Goal: Task Accomplishment & Management: Use online tool/utility

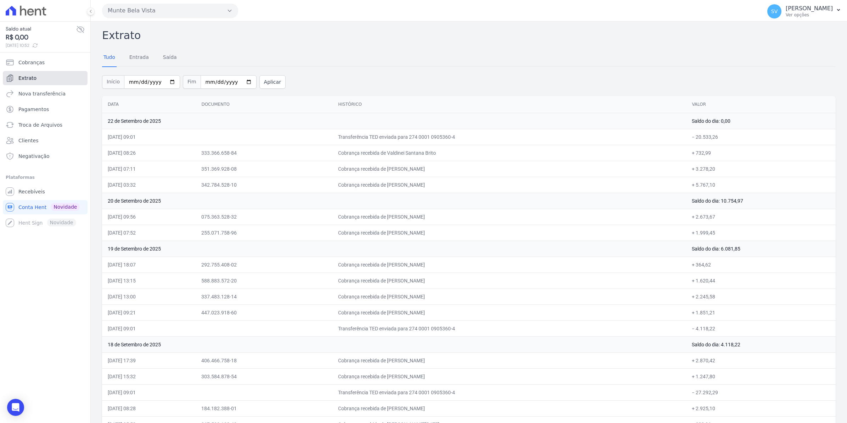
click at [29, 81] on span "Extrato" at bounding box center [27, 77] width 18 height 7
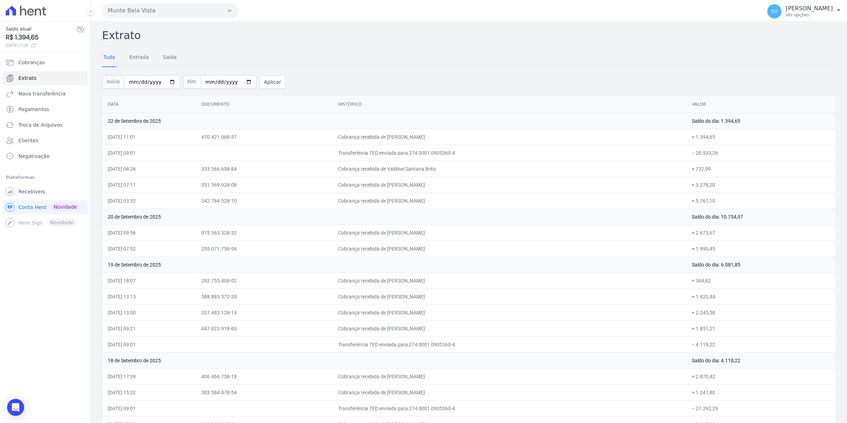
click at [305, 144] on td "470.421.068-57" at bounding box center [264, 137] width 137 height 16
click at [28, 65] on span "Cobranças" at bounding box center [31, 62] width 26 height 7
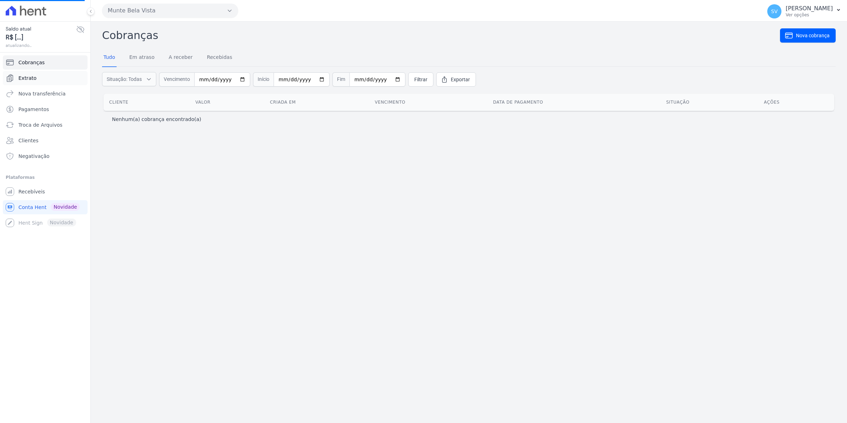
click at [31, 82] on link "Extrato" at bounding box center [45, 78] width 85 height 14
click at [39, 187] on link "Recebíveis" at bounding box center [45, 191] width 85 height 14
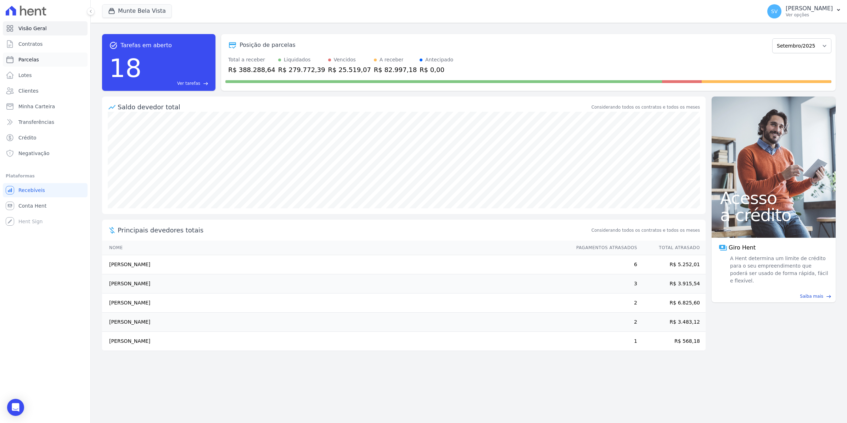
click at [28, 59] on span "Parcelas" at bounding box center [28, 59] width 21 height 7
select select
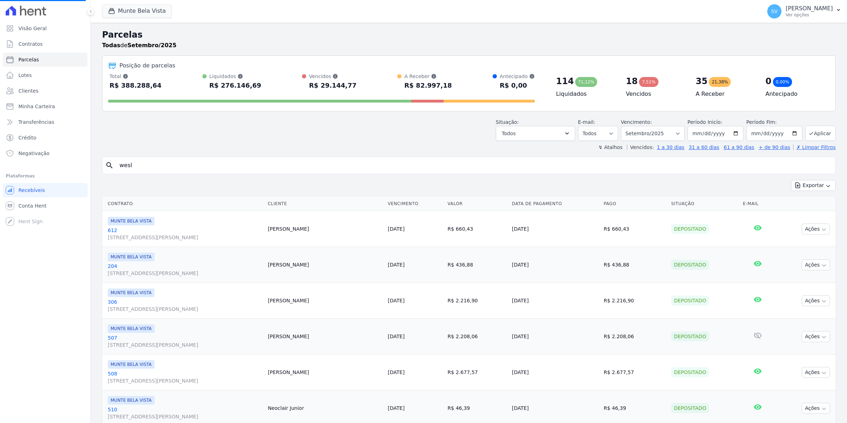
select select
click at [141, 165] on input "search" at bounding box center [474, 165] width 718 height 14
type input "camile"
select select
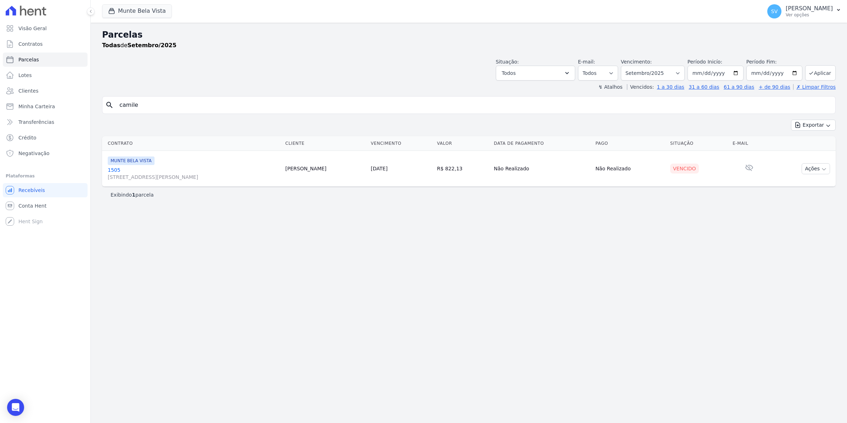
click at [118, 168] on link "1505 [STREET_ADDRESS][PERSON_NAME]" at bounding box center [194, 173] width 172 height 14
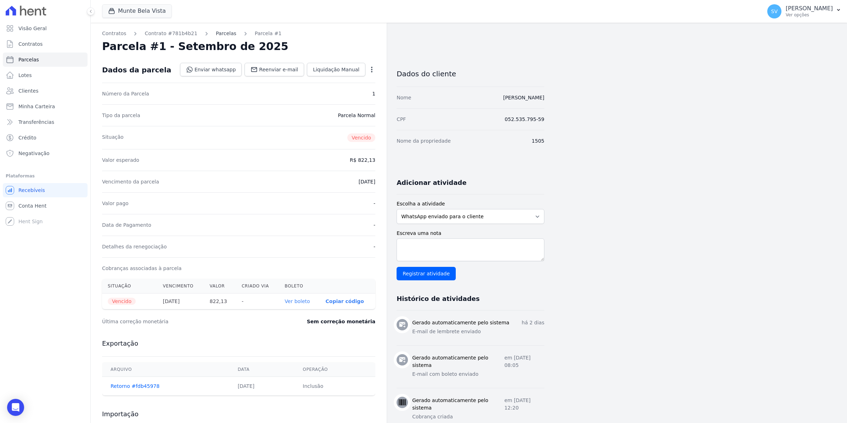
click at [216, 35] on link "Parcelas" at bounding box center [226, 33] width 21 height 7
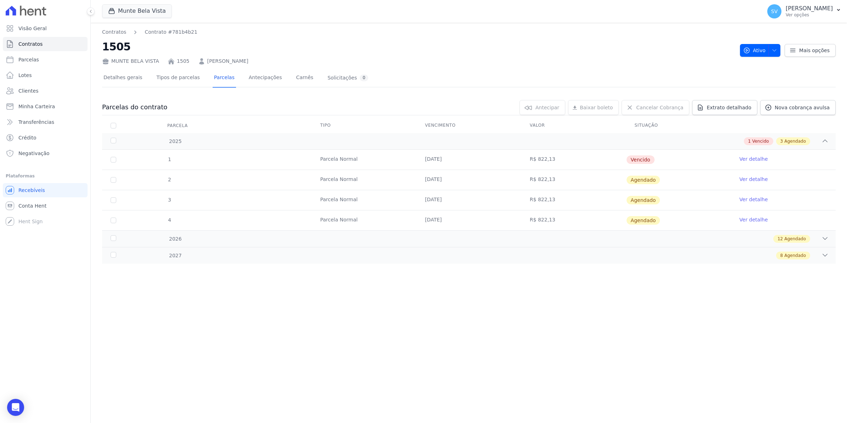
click at [213, 34] on nav "Contratos Contrato #781b4b21" at bounding box center [418, 31] width 633 height 7
click at [44, 207] on link "Conta Hent" at bounding box center [45, 206] width 85 height 14
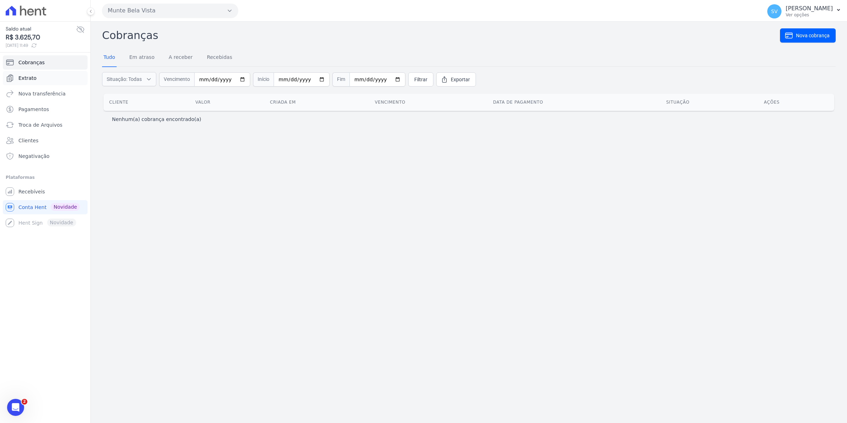
click at [27, 77] on span "Extrato" at bounding box center [27, 77] width 18 height 7
click at [28, 194] on span "Recebíveis" at bounding box center [31, 191] width 27 height 7
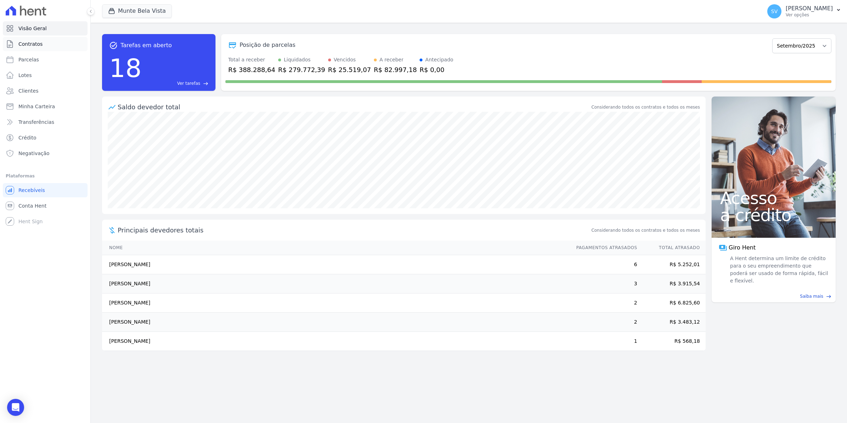
click at [27, 45] on span "Contratos" at bounding box center [30, 43] width 24 height 7
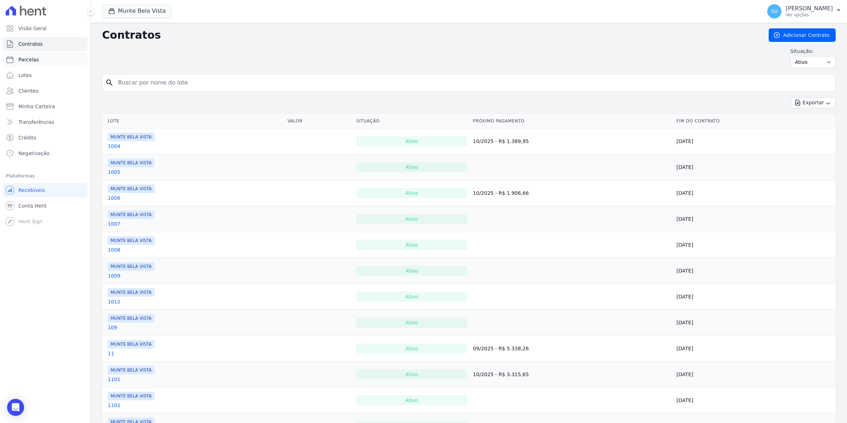
click at [25, 61] on span "Parcelas" at bounding box center [28, 59] width 21 height 7
select select
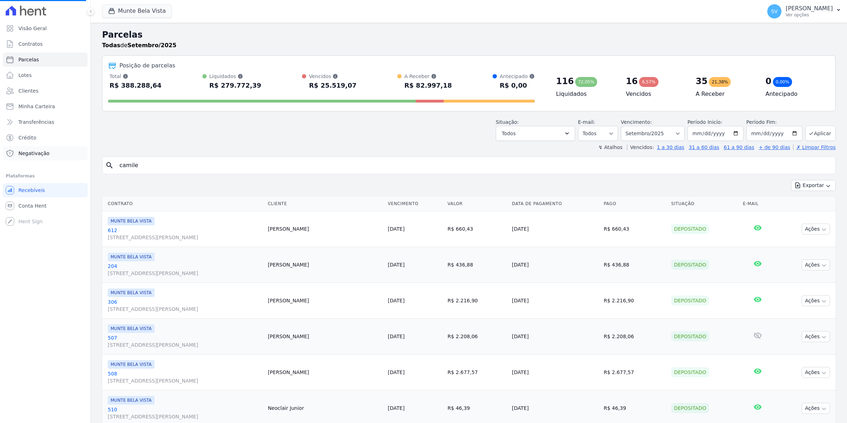
select select
click at [33, 205] on span "Conta Hent" at bounding box center [32, 205] width 28 height 7
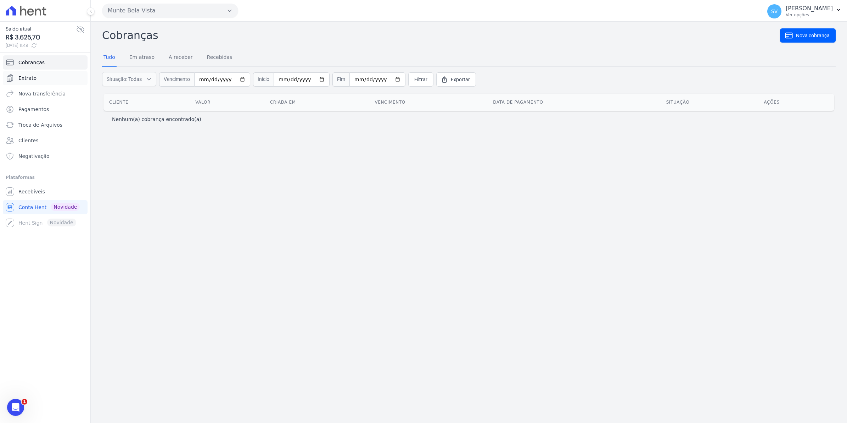
click at [26, 75] on span "Extrato" at bounding box center [27, 77] width 18 height 7
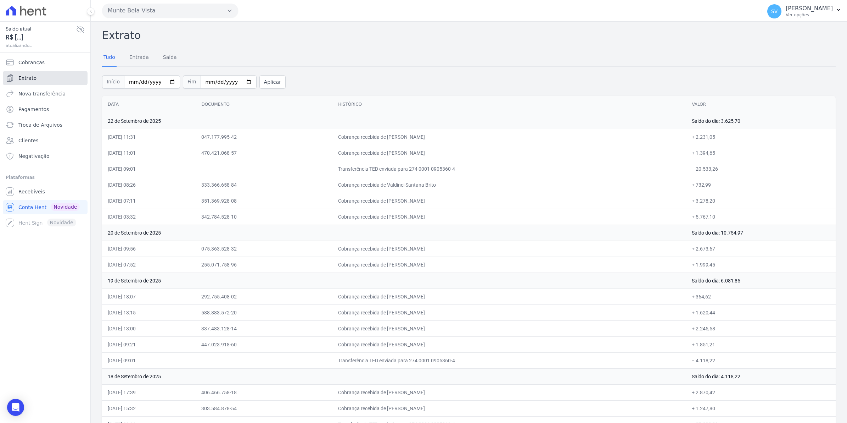
click at [31, 78] on span "Extrato" at bounding box center [27, 77] width 18 height 7
click at [27, 78] on span "Extrato" at bounding box center [27, 77] width 18 height 7
click at [782, 15] on span "SV" at bounding box center [775, 11] width 14 height 14
click at [34, 193] on span "Recebíveis" at bounding box center [31, 191] width 27 height 7
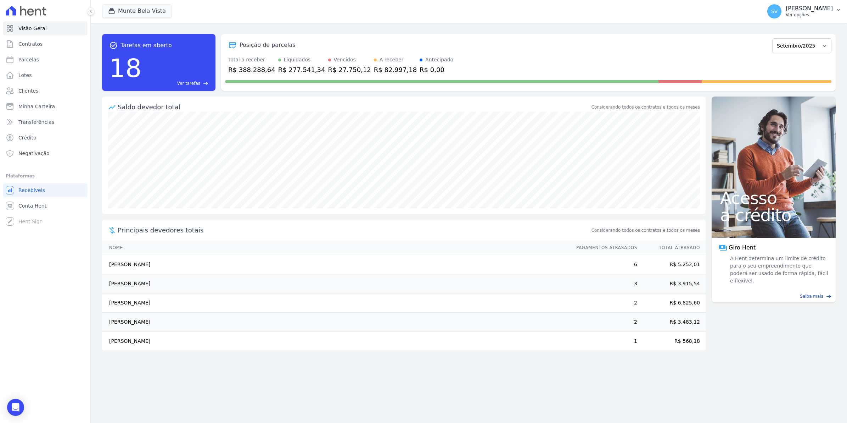
click at [778, 11] on span "SV" at bounding box center [774, 11] width 6 height 5
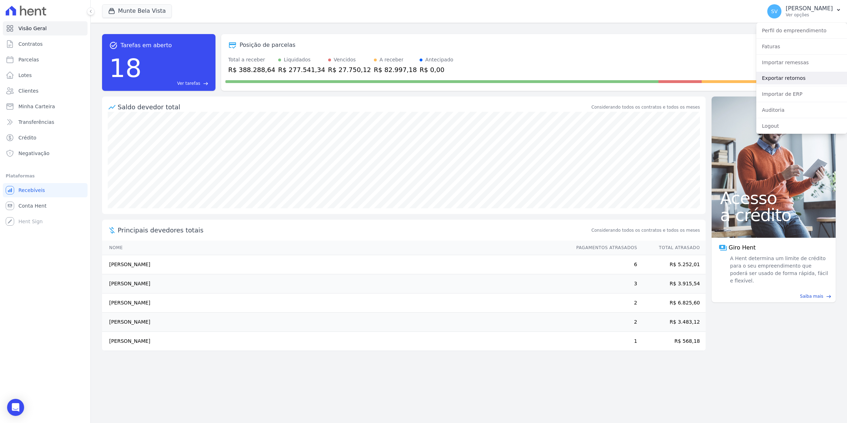
click at [786, 78] on link "Exportar retornos" at bounding box center [802, 78] width 91 height 13
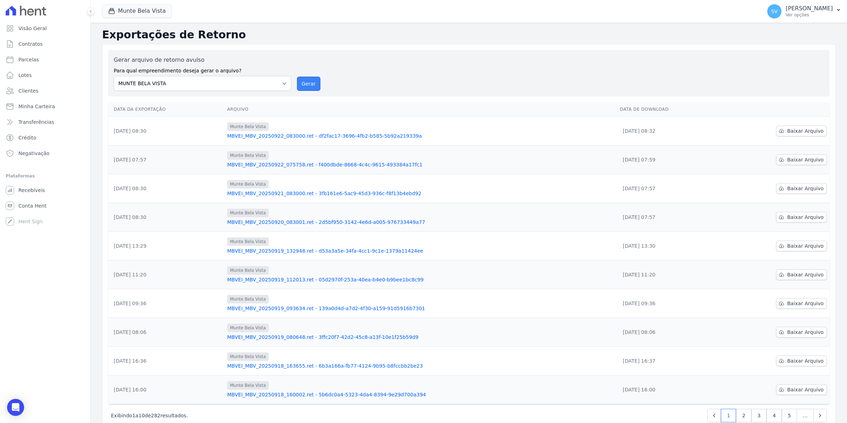
click at [306, 82] on button "Gerar" at bounding box center [308, 84] width 23 height 14
click at [307, 86] on button "Gerar" at bounding box center [308, 84] width 23 height 14
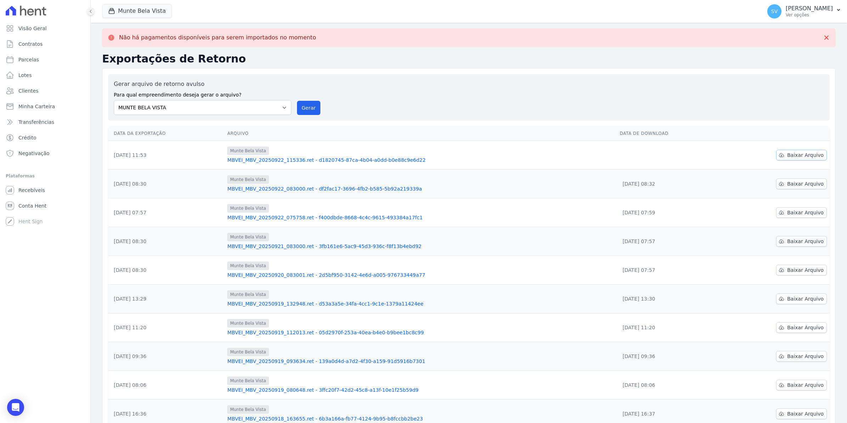
click at [796, 155] on span "Baixar Arquivo" at bounding box center [805, 154] width 37 height 7
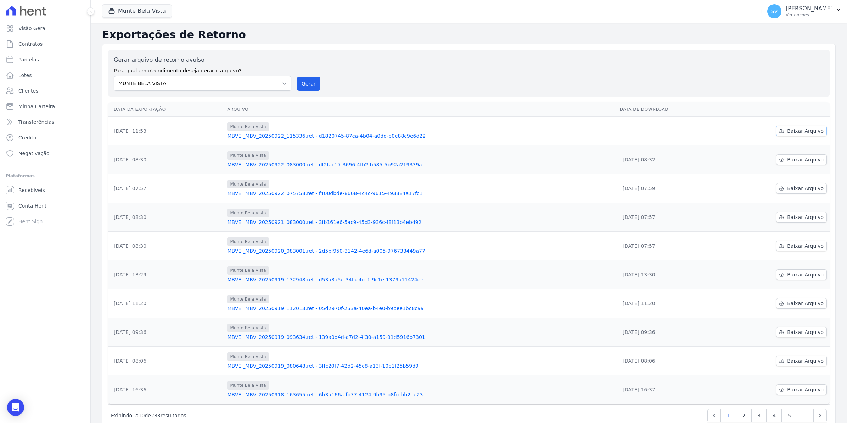
click at [788, 132] on span "Baixar Arquivo" at bounding box center [805, 130] width 37 height 7
click at [36, 208] on span "Conta Hent" at bounding box center [32, 205] width 28 height 7
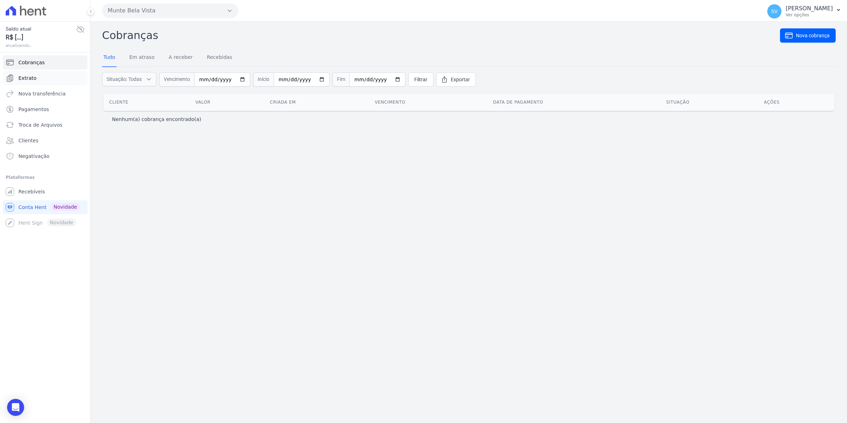
click at [34, 76] on span "Extrato" at bounding box center [27, 77] width 18 height 7
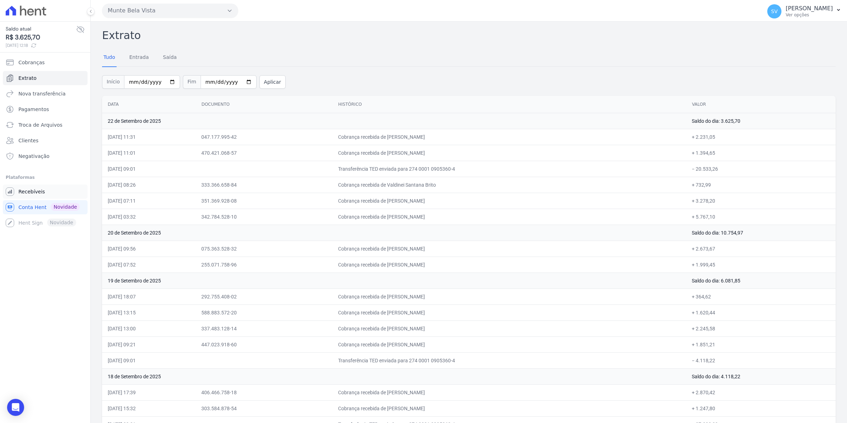
click at [30, 194] on span "Recebíveis" at bounding box center [31, 191] width 27 height 7
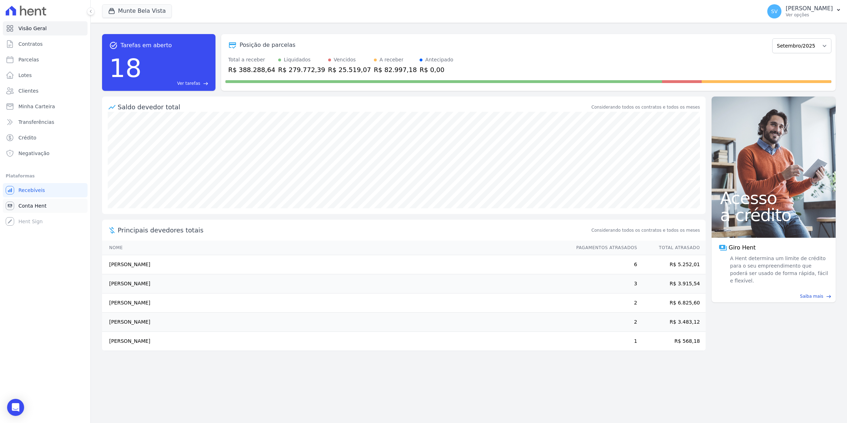
click at [31, 205] on span "Conta Hent" at bounding box center [32, 205] width 28 height 7
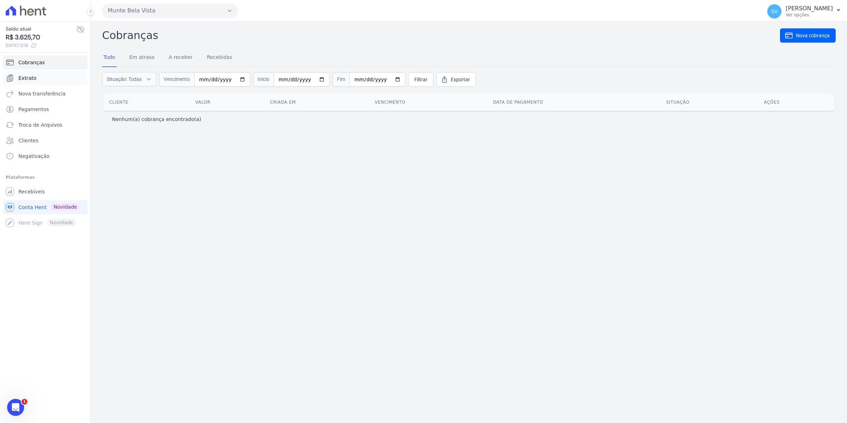
click at [29, 77] on span "Extrato" at bounding box center [27, 77] width 18 height 7
